Goal: Navigation & Orientation: Find specific page/section

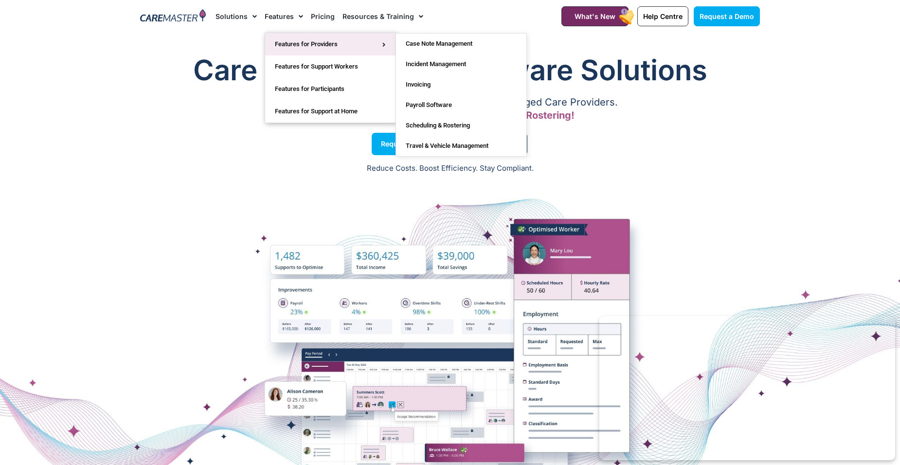
click at [280, 43] on link "Features for Providers" at bounding box center [330, 44] width 130 height 22
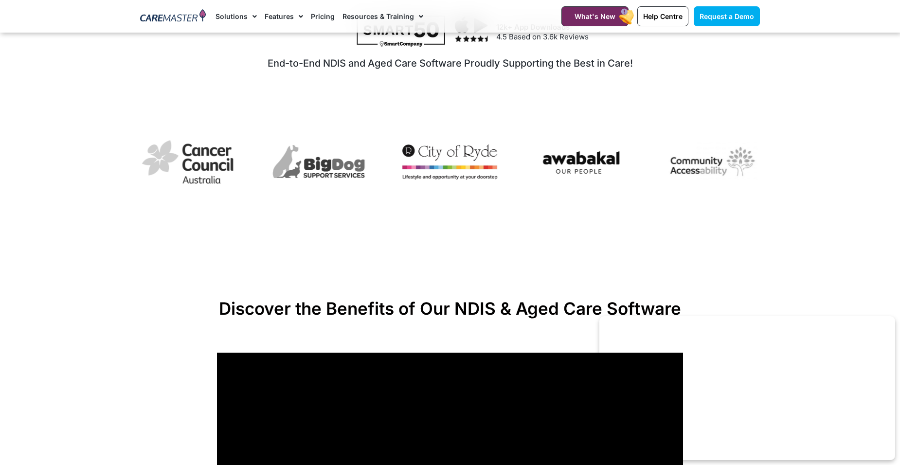
scroll to position [632, 0]
